Goal: Check status: Check status

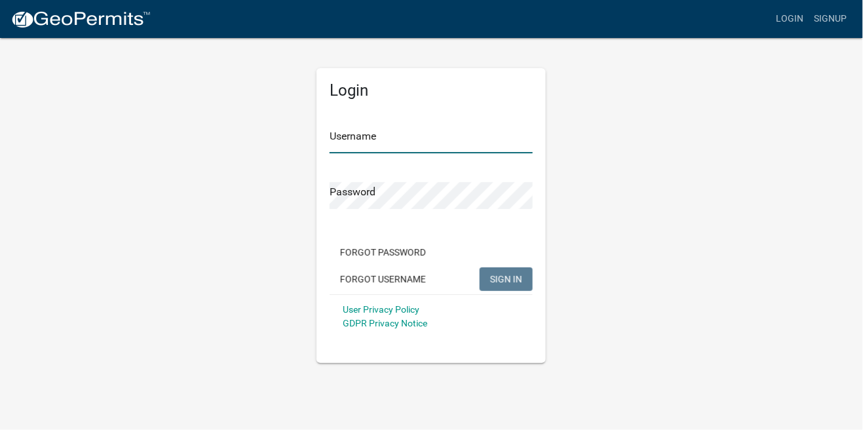
click at [490, 150] on input "Username" at bounding box center [431, 139] width 203 height 27
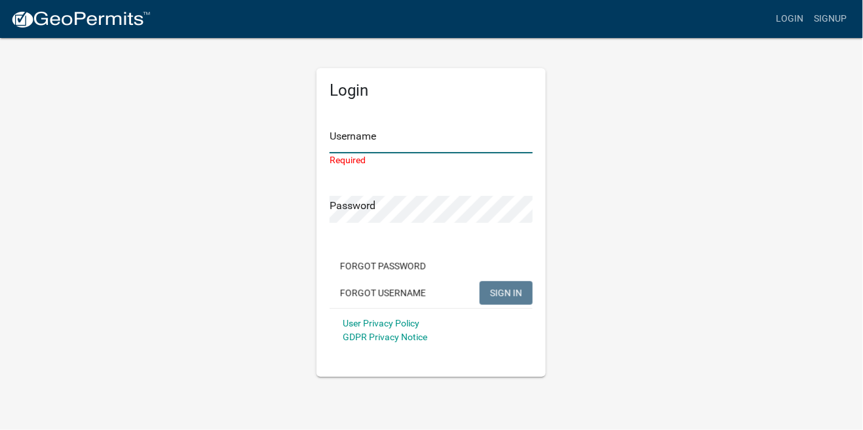
type input "Tkelley06"
click at [480, 281] on button "SIGN IN" at bounding box center [506, 293] width 53 height 24
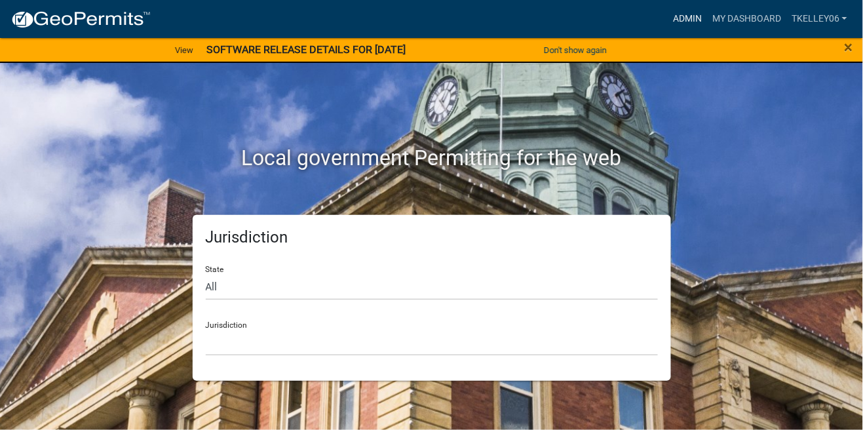
click at [683, 26] on link "Admin" at bounding box center [687, 19] width 39 height 25
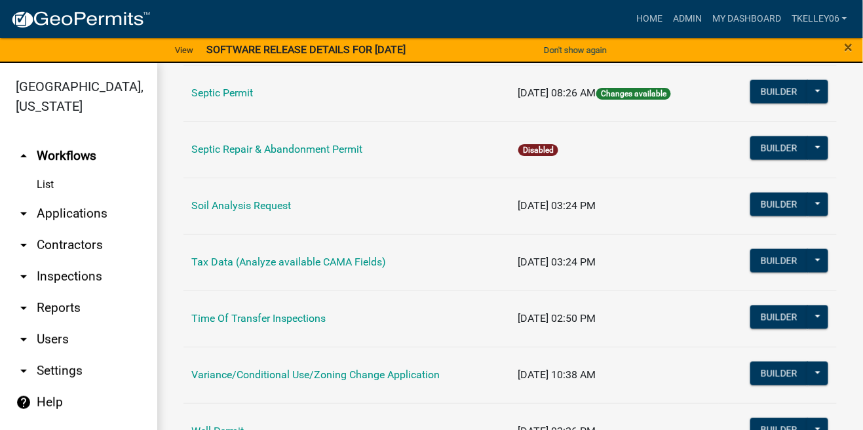
scroll to position [518, 0]
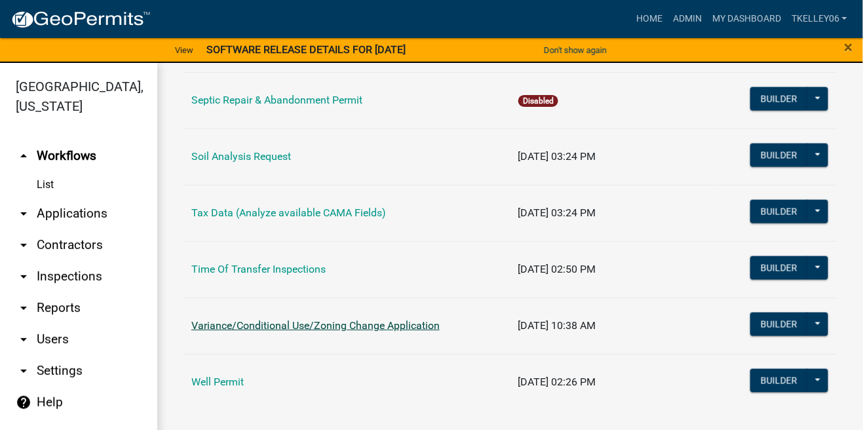
click at [349, 329] on link "Variance/Conditional Use/Zoning Change Application" at bounding box center [315, 325] width 248 height 12
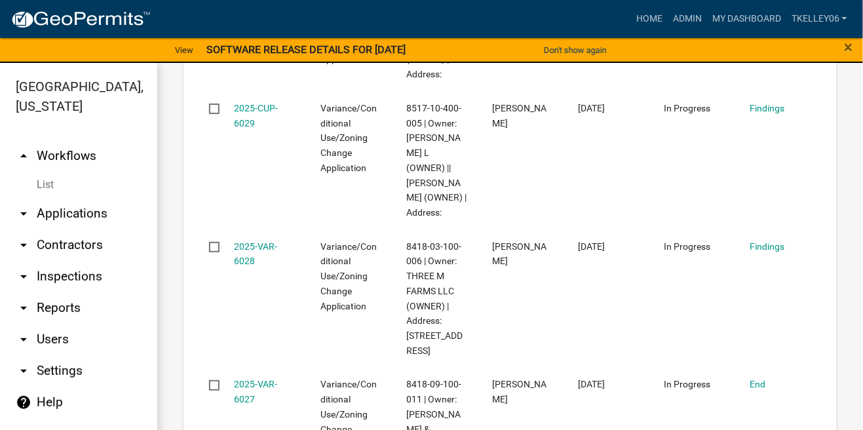
scroll to position [618, 0]
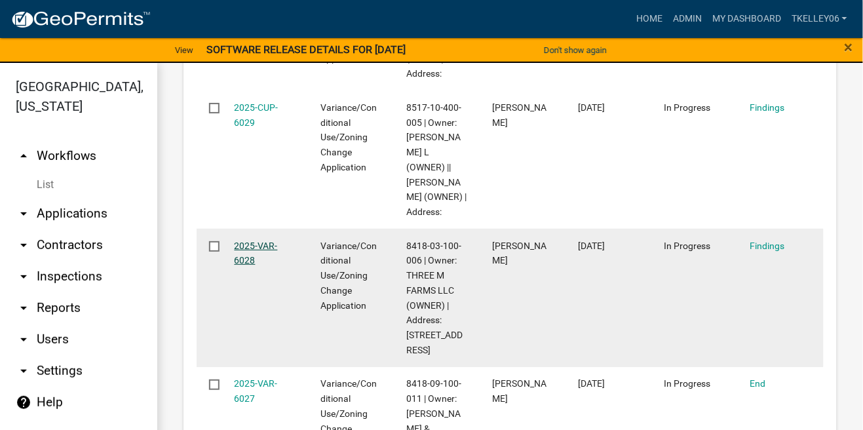
click at [255, 248] on link "2025-VAR-6028" at bounding box center [256, 253] width 43 height 26
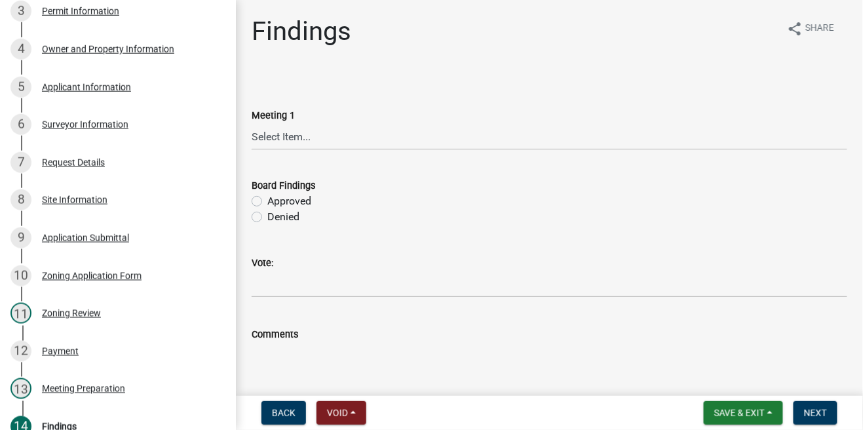
scroll to position [325, 0]
